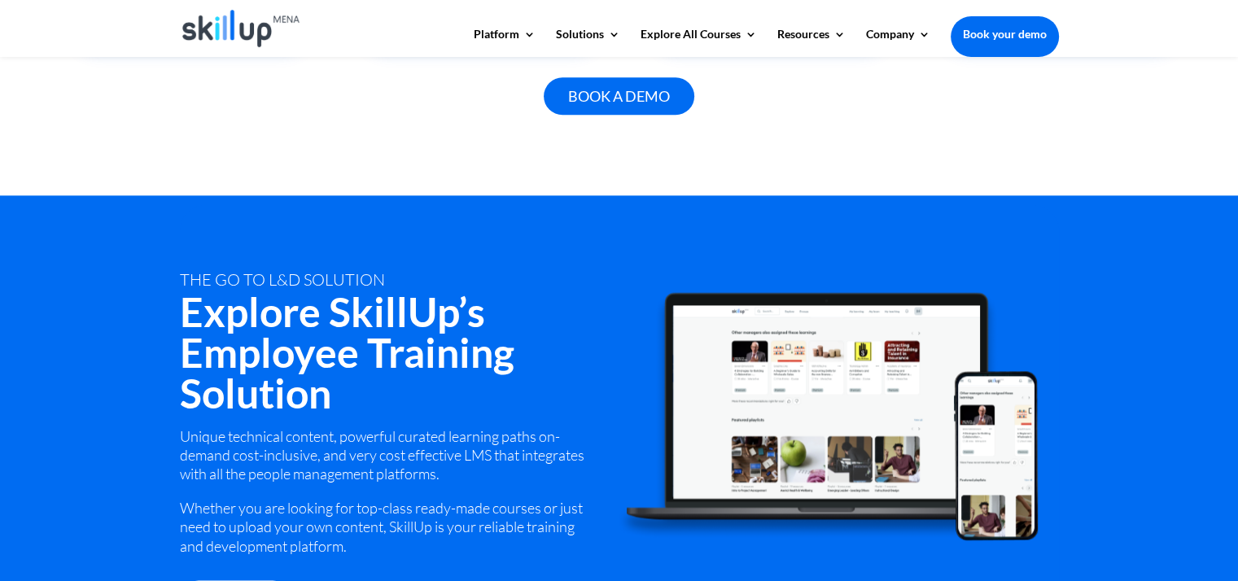
scroll to position [2070, 0]
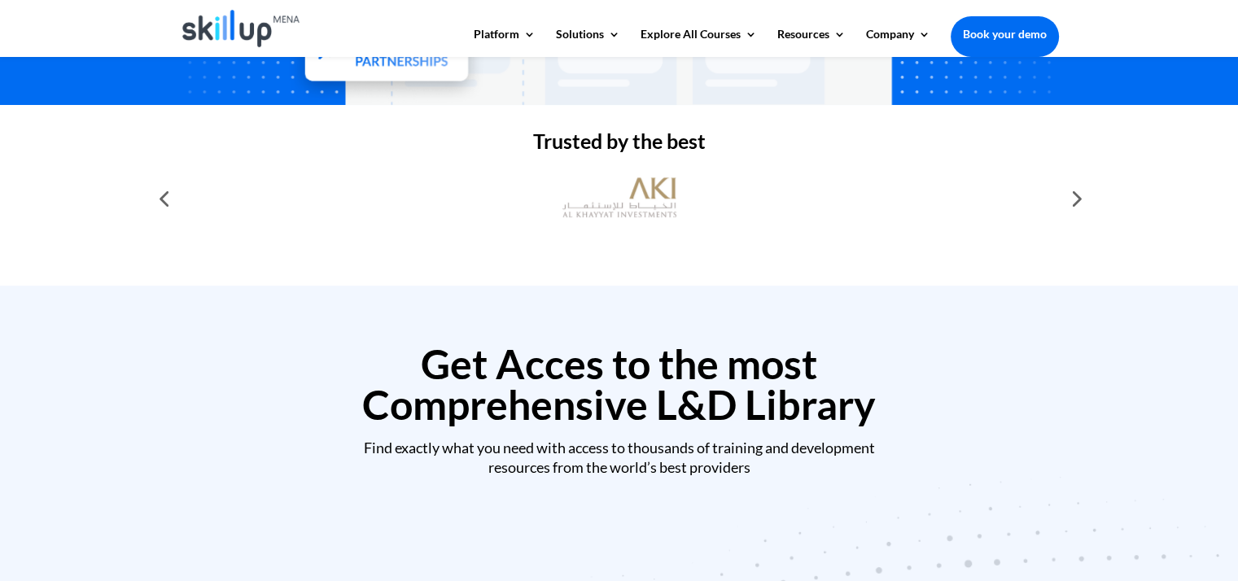
scroll to position [493, 0]
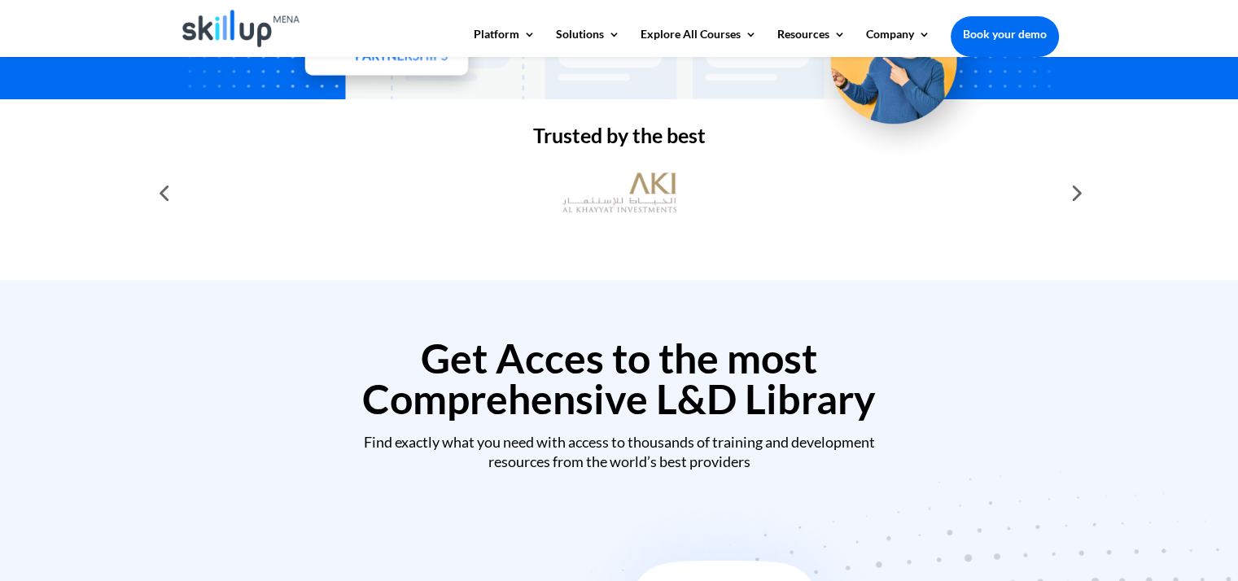
click at [1076, 198] on div at bounding box center [1075, 193] width 33 height 33
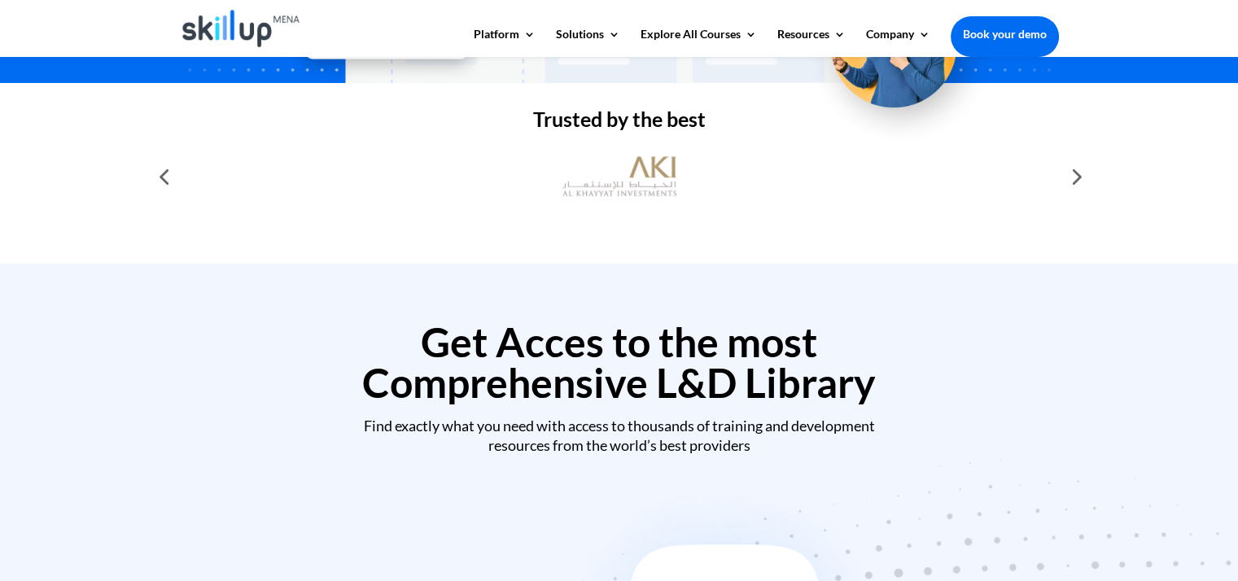
scroll to position [513, 0]
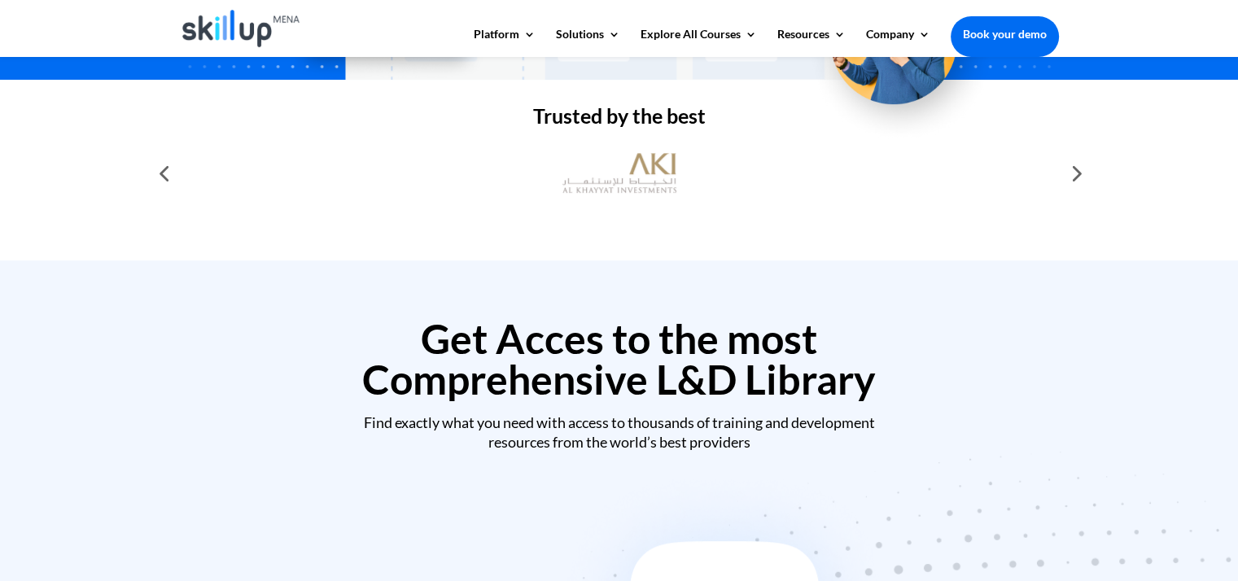
click at [1063, 176] on div at bounding box center [1075, 173] width 33 height 33
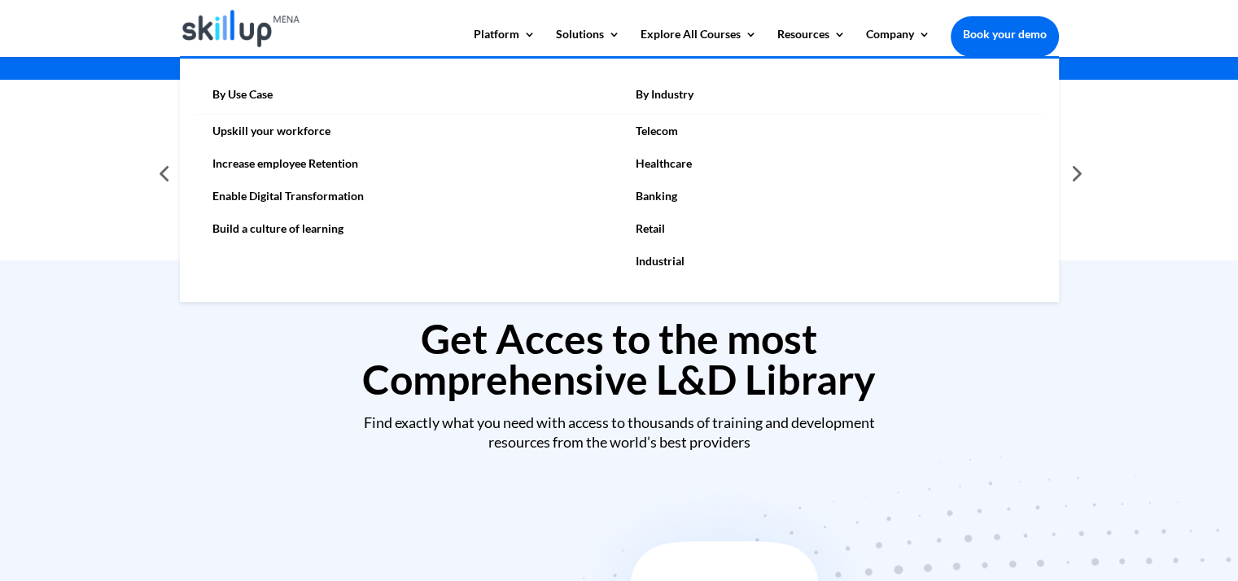
click at [668, 191] on link "Banking" at bounding box center [831, 196] width 423 height 33
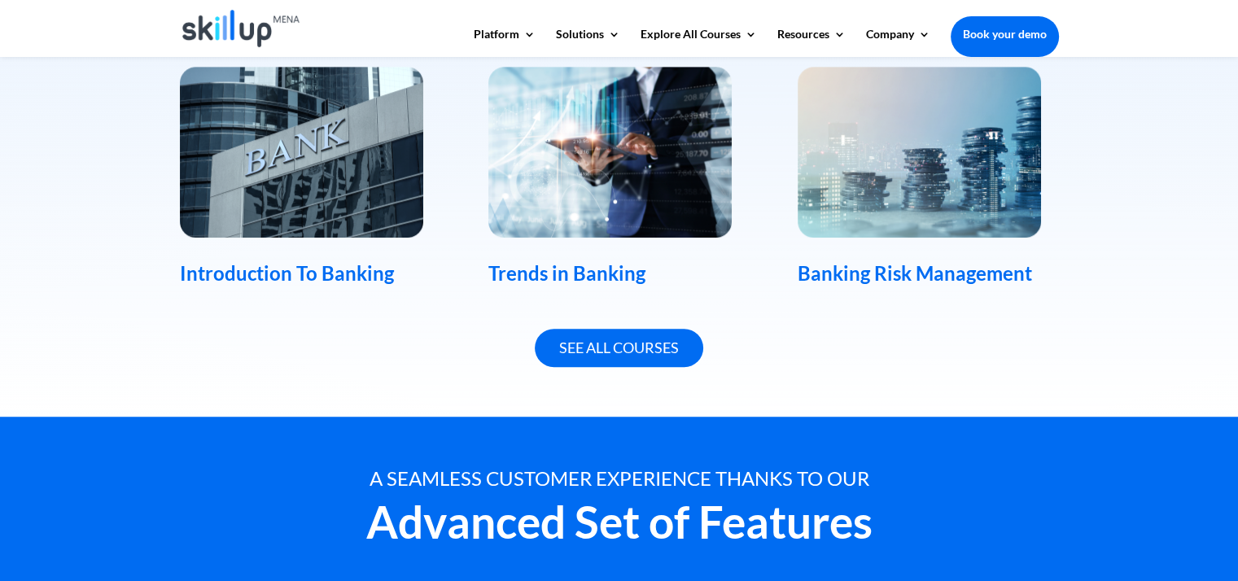
scroll to position [1172, 0]
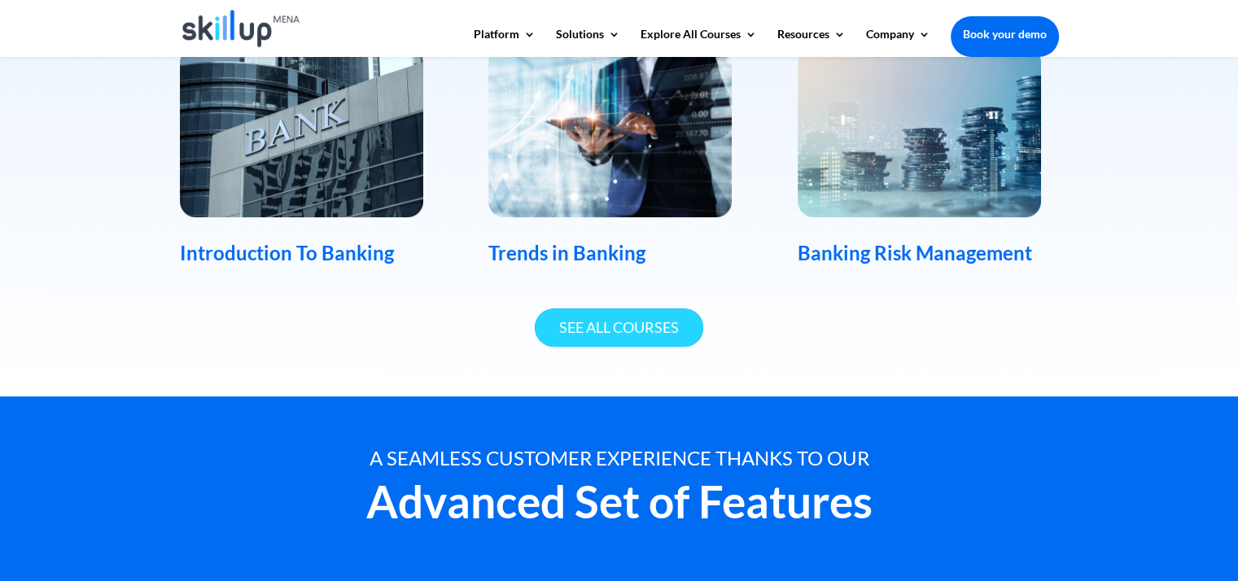
click at [619, 327] on link "See All Courses" at bounding box center [619, 328] width 169 height 38
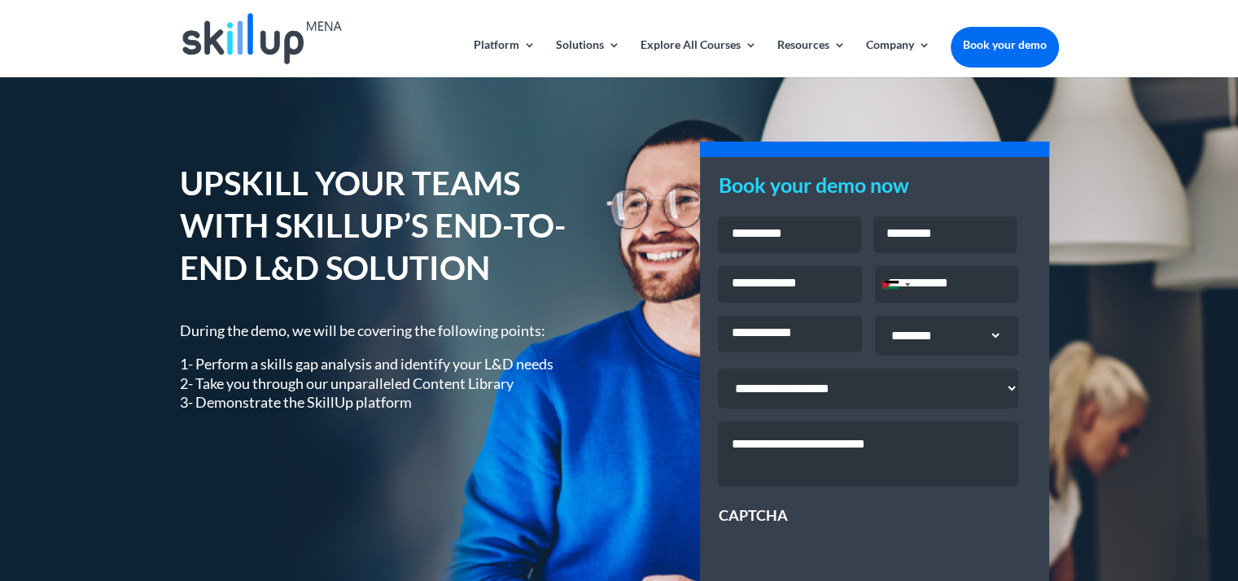
click at [265, 42] on img at bounding box center [262, 38] width 160 height 51
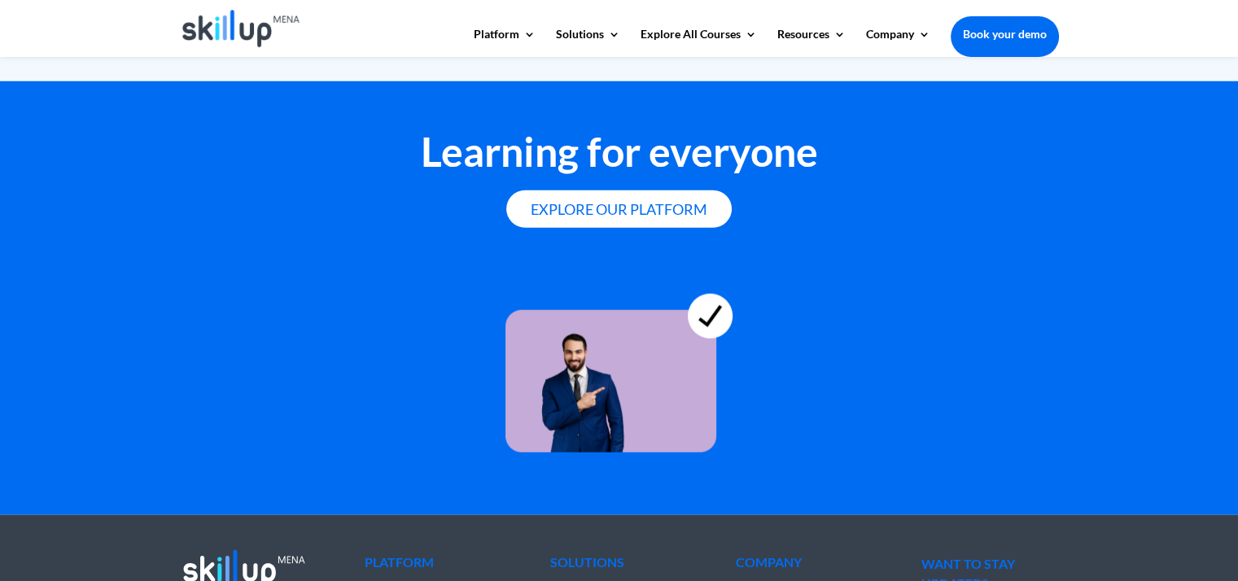
scroll to position [4338, 0]
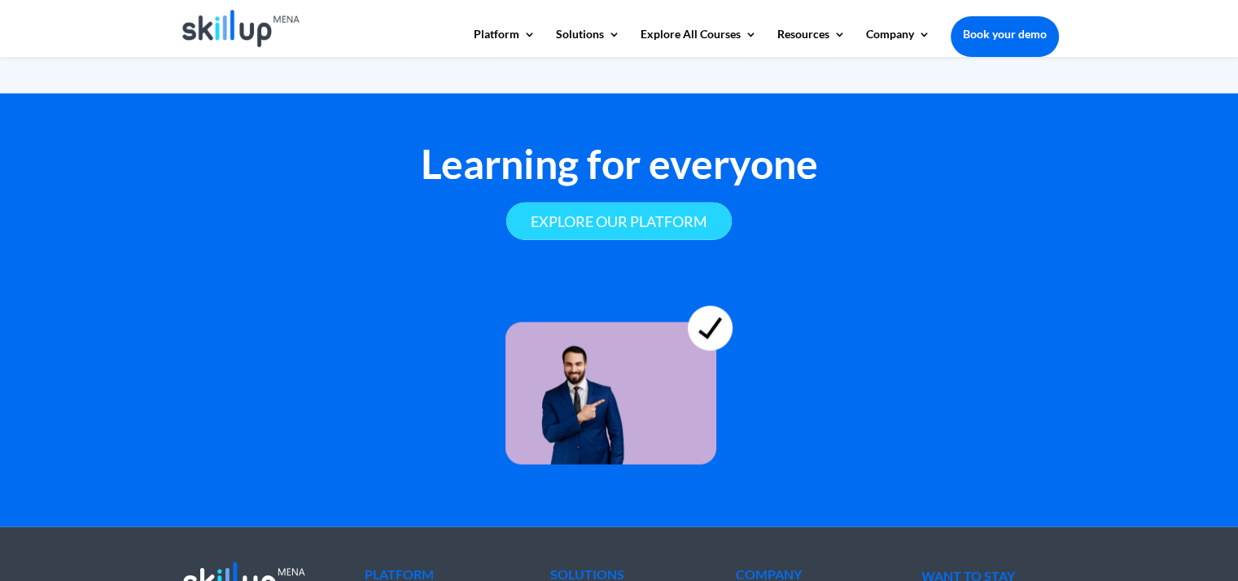
click at [674, 230] on link "Explore our platform" at bounding box center [619, 222] width 226 height 38
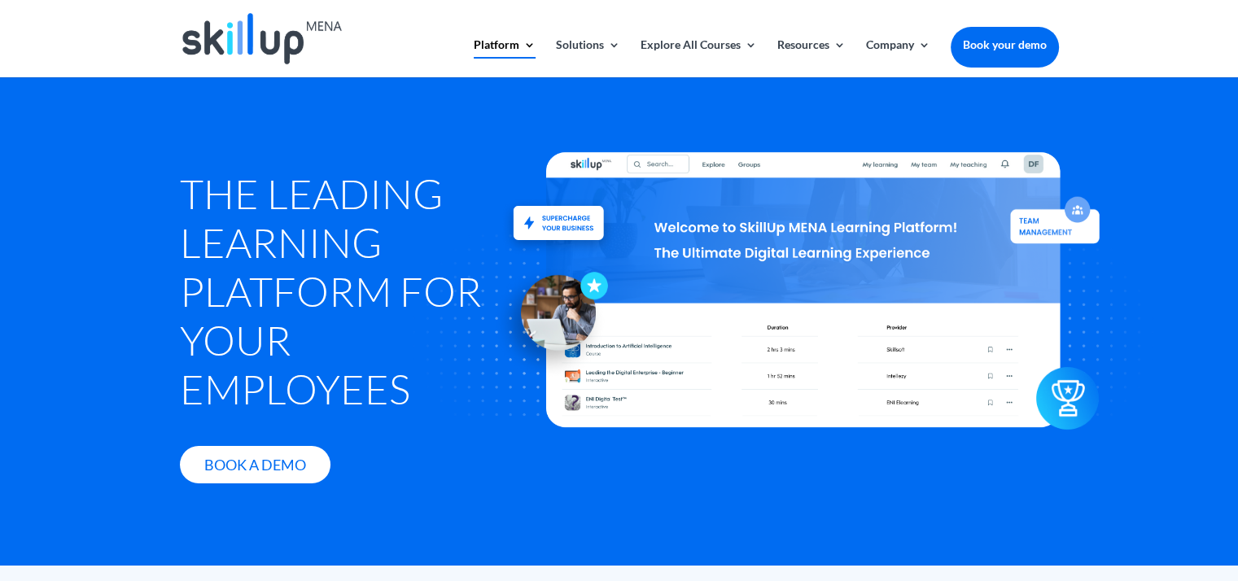
click at [272, 37] on img at bounding box center [262, 38] width 160 height 51
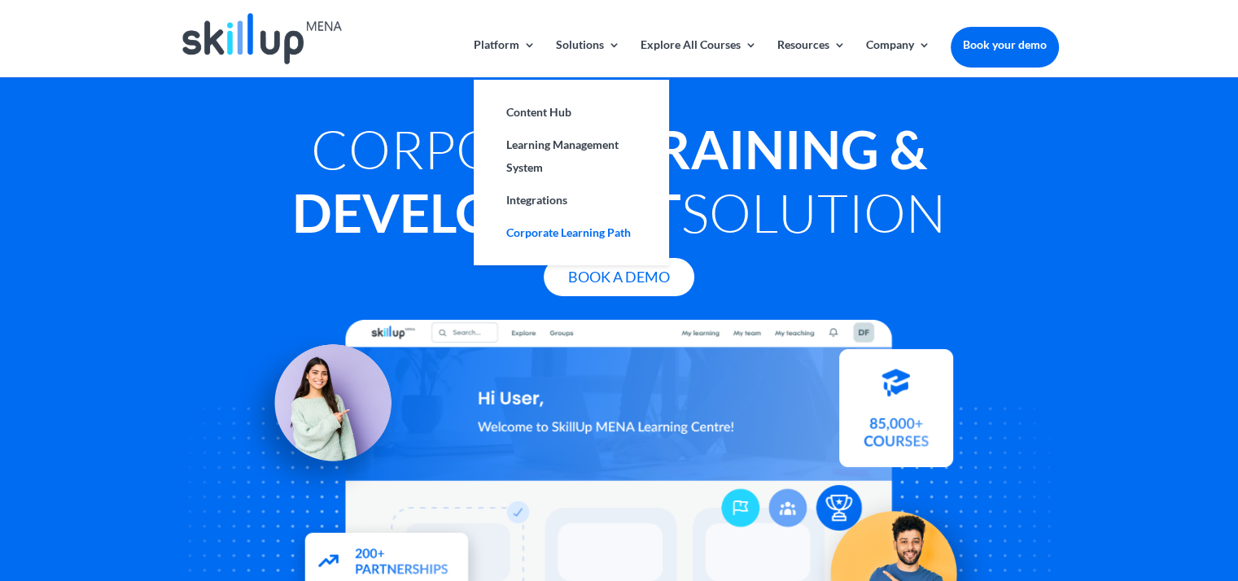
click at [592, 235] on link "Corporate Learning Path" at bounding box center [571, 233] width 163 height 33
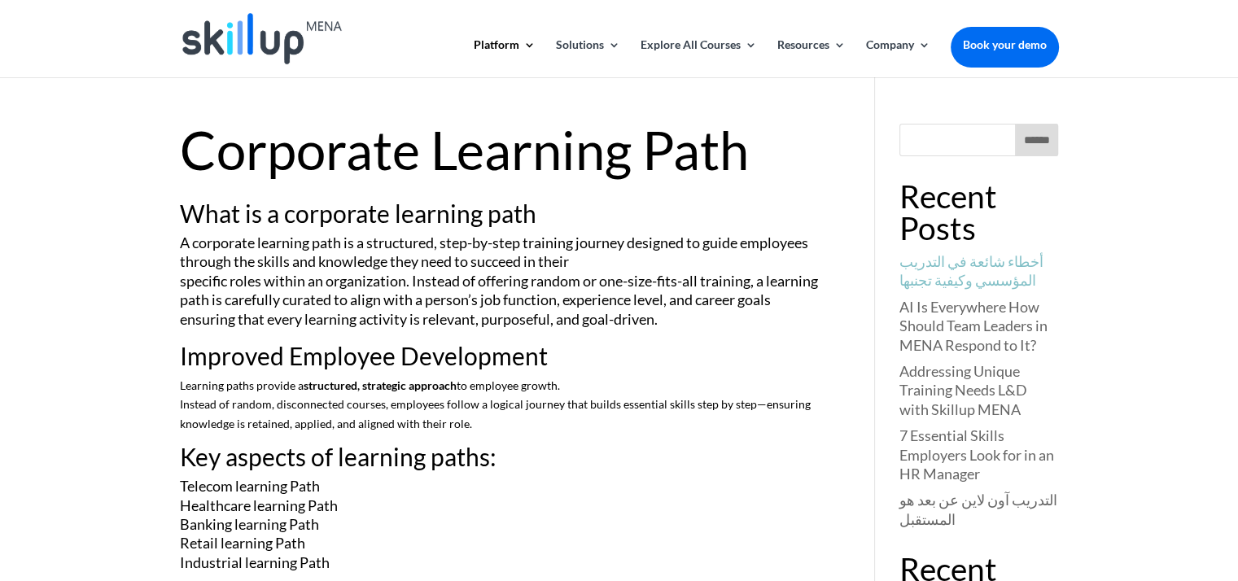
click at [941, 267] on link "أخطاء شائعة في التدريب المؤسسي وكيفية تجنبها" at bounding box center [972, 270] width 144 height 37
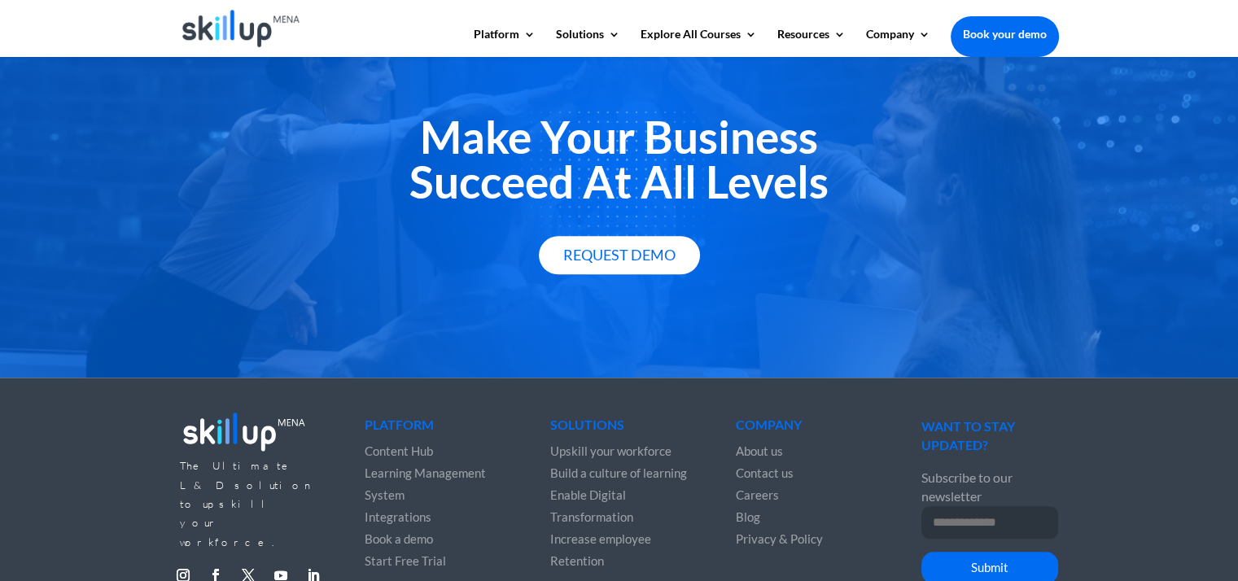
scroll to position [1697, 0]
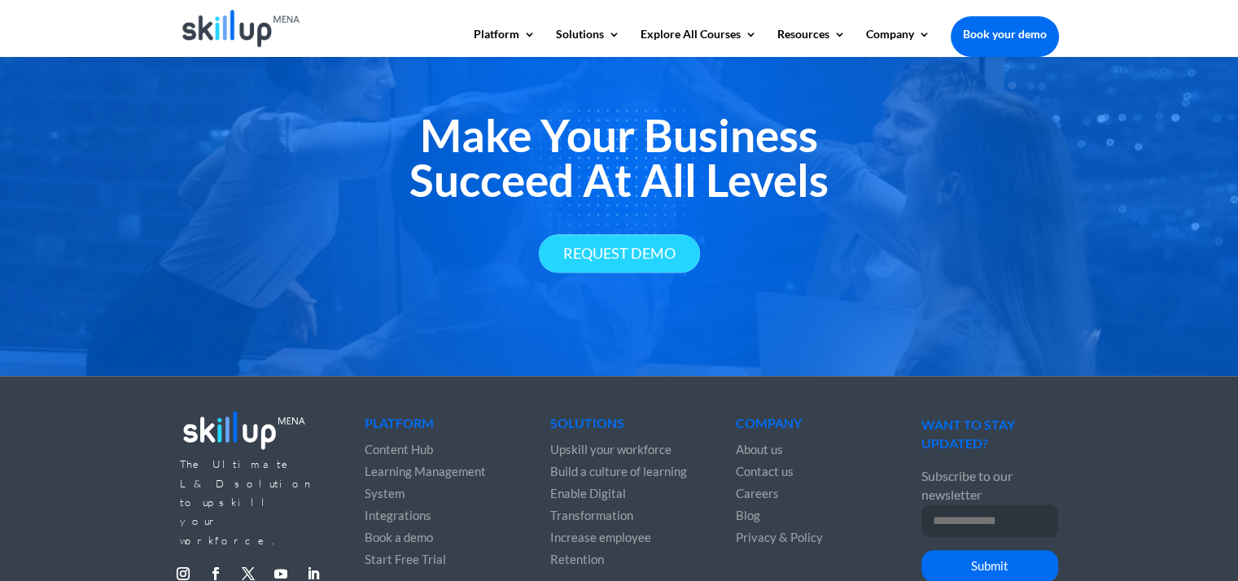
click at [611, 234] on link "Request Demo" at bounding box center [619, 253] width 161 height 38
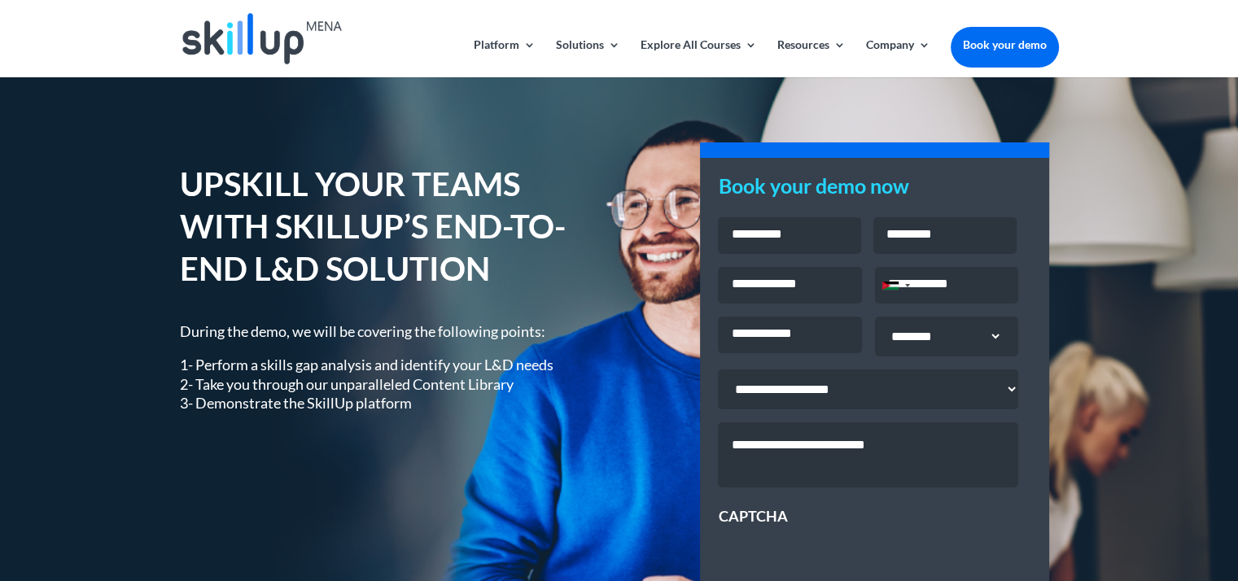
click at [265, 42] on img at bounding box center [262, 38] width 160 height 51
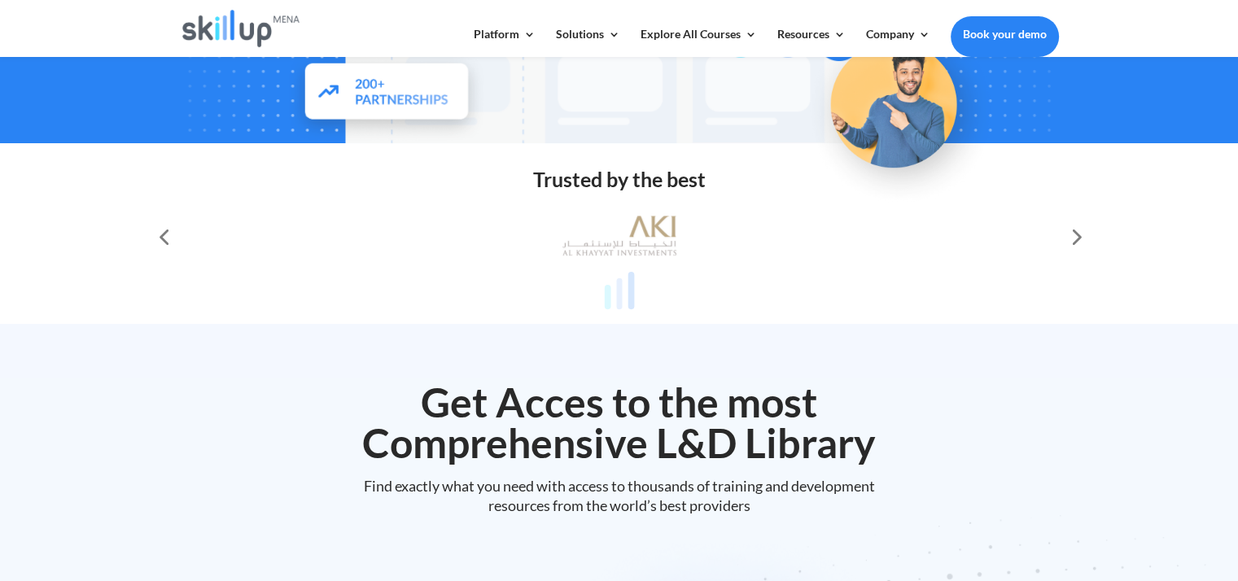
scroll to position [456, 0]
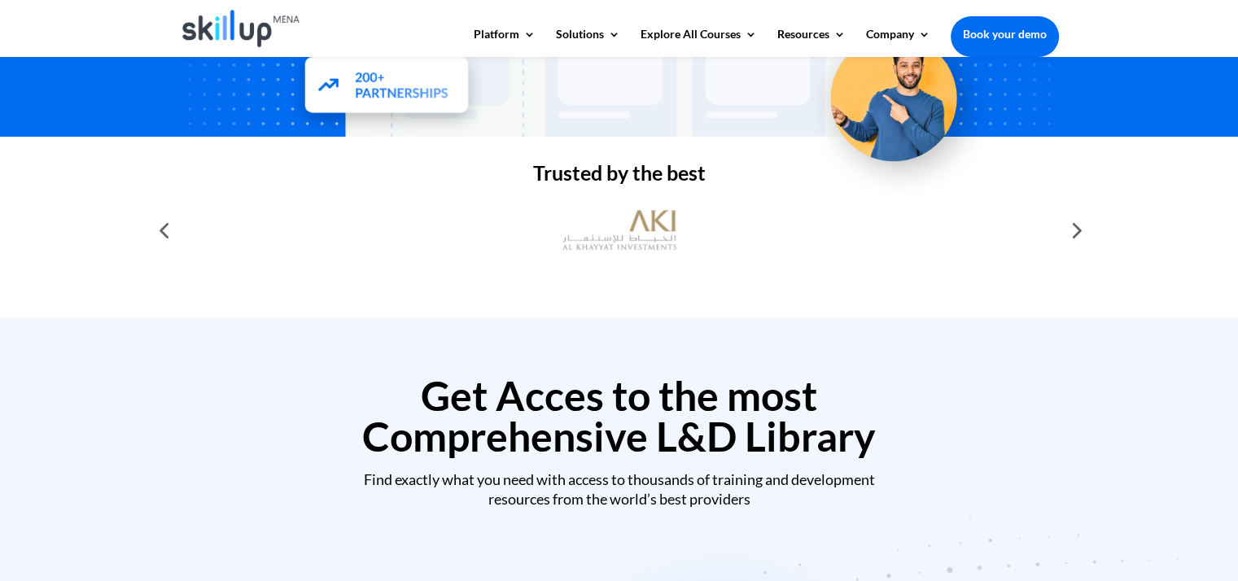
click at [1077, 239] on div at bounding box center [1075, 230] width 33 height 33
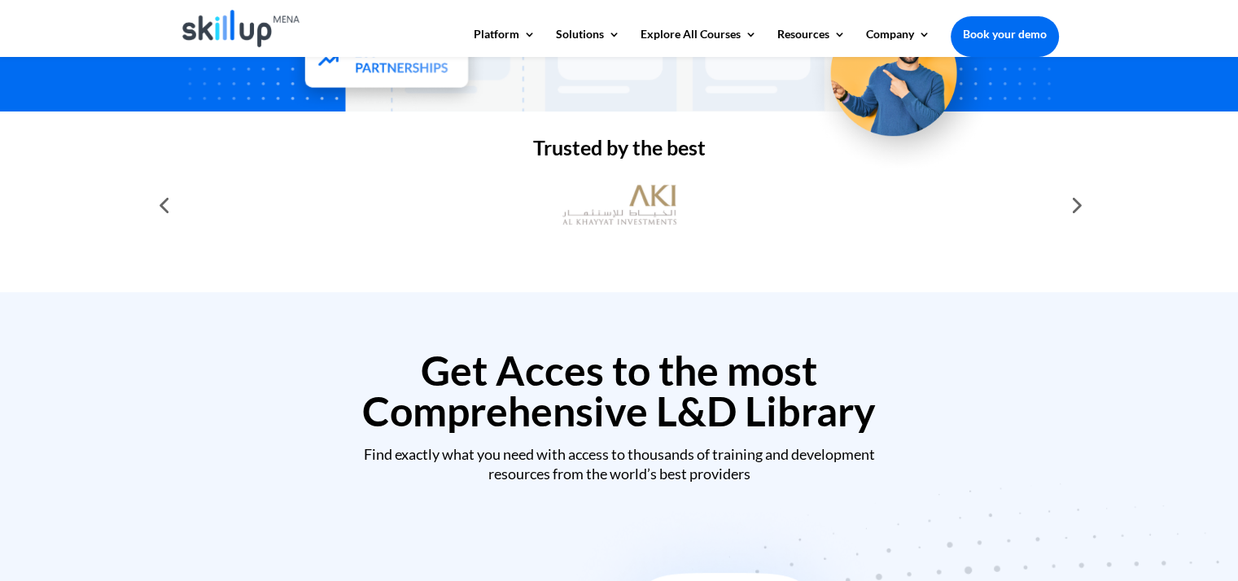
scroll to position [443, 0]
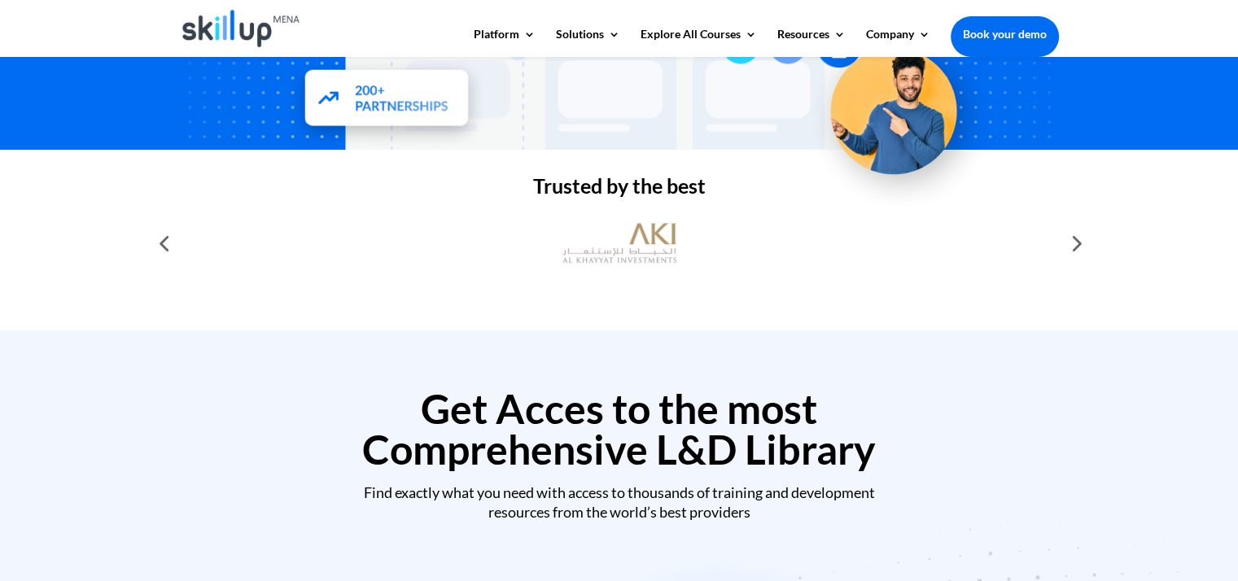
click at [659, 186] on h2 "Trusted by the best" at bounding box center [619, 190] width 879 height 28
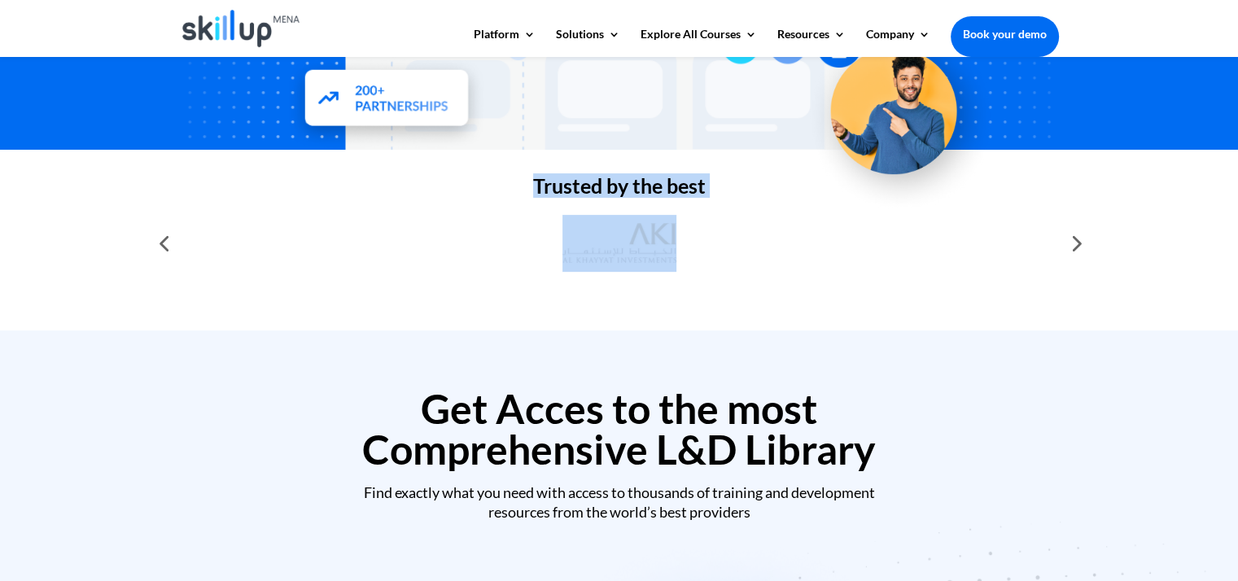
click at [659, 186] on h2 "Trusted by the best" at bounding box center [619, 190] width 879 height 28
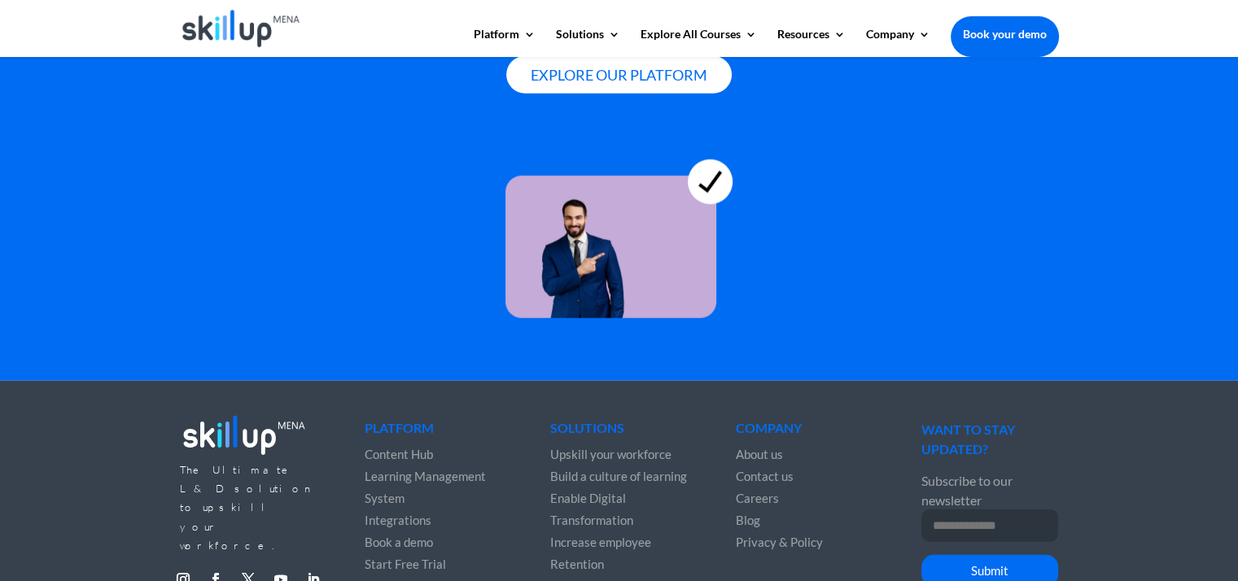
scroll to position [4492, 0]
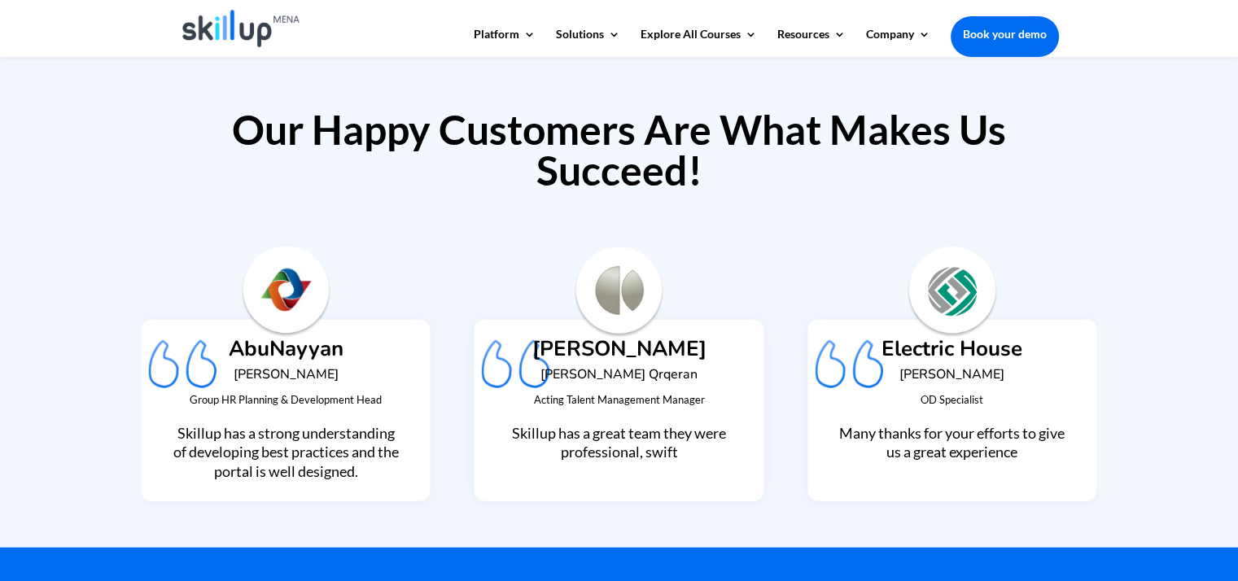
scroll to position [3876, 0]
